Goal: Check status: Check status

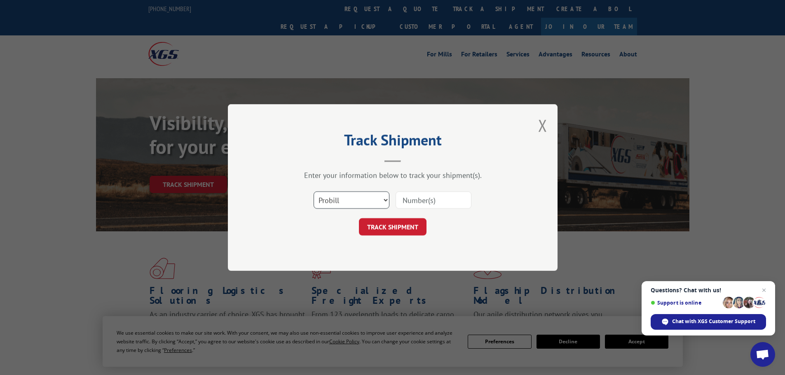
click at [385, 200] on select "Select category... Probill BOL PO" at bounding box center [351, 199] width 76 height 17
click at [435, 201] on input at bounding box center [433, 199] width 76 height 17
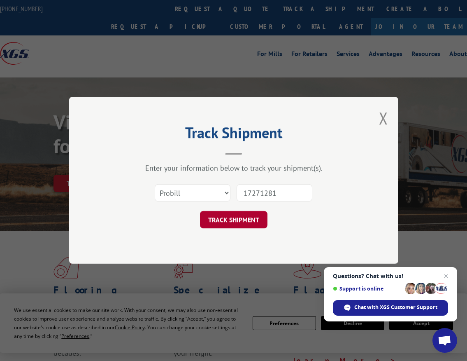
type input "17271281"
click at [224, 220] on button "TRACK SHIPMENT" at bounding box center [234, 219] width 68 height 17
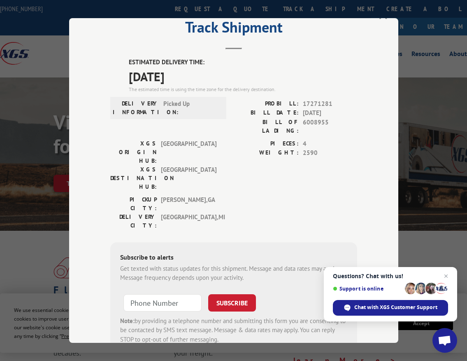
scroll to position [41, 0]
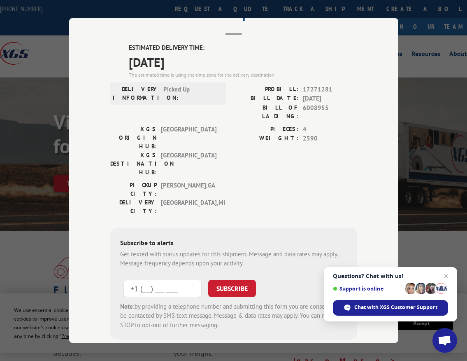
click at [155, 279] on input "+1 (___) ___-____" at bounding box center [163, 287] width 78 height 17
type input "[PHONE_NUMBER]"
click at [229, 279] on button "SUBSCRIBE" at bounding box center [232, 287] width 48 height 17
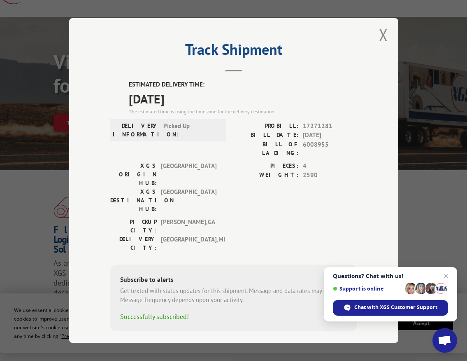
scroll to position [124, 0]
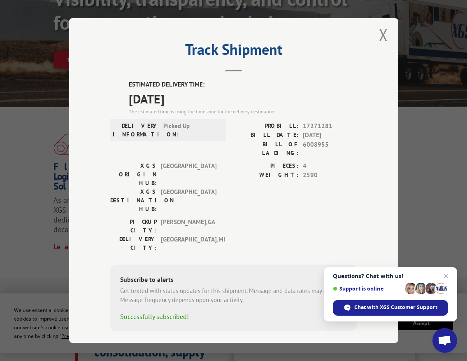
click at [333, 83] on label "ESTIMATED DELIVERY TIME:" at bounding box center [243, 84] width 229 height 9
